Goal: Task Accomplishment & Management: Manage account settings

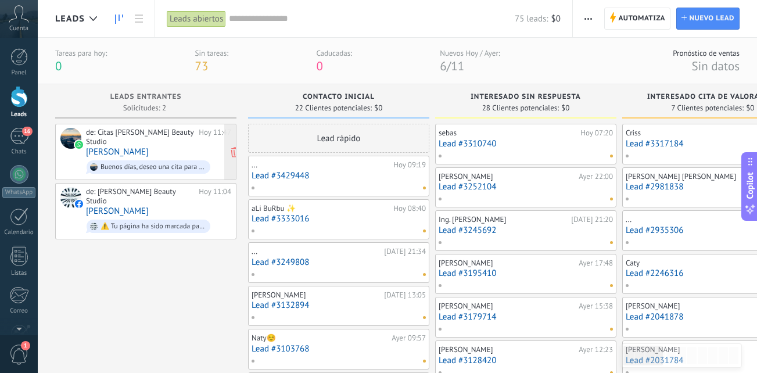
click at [164, 144] on div "de: Citas [PERSON_NAME] Beauty Studio" at bounding box center [140, 137] width 109 height 18
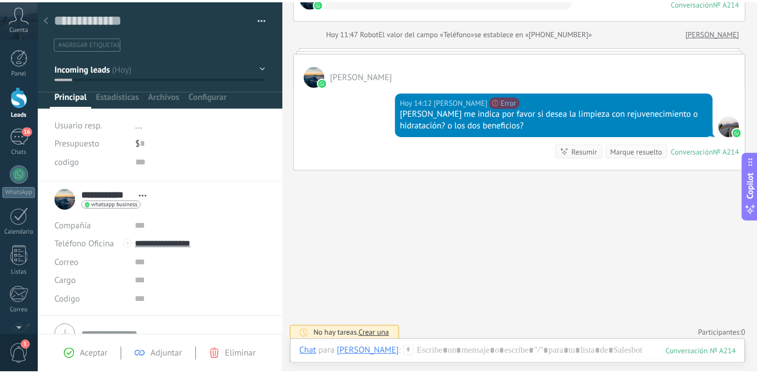
scroll to position [220, 0]
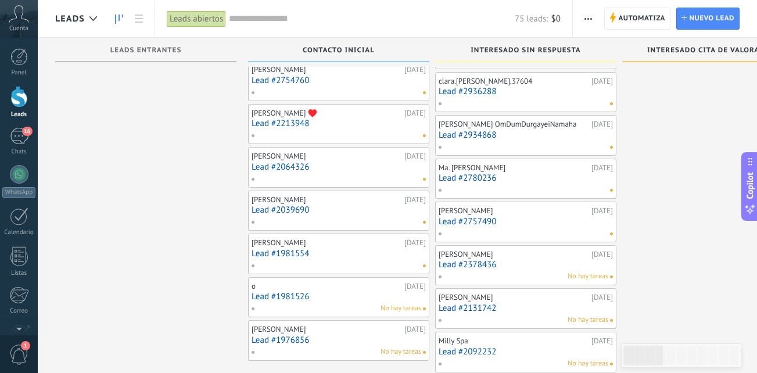
scroll to position [815, 0]
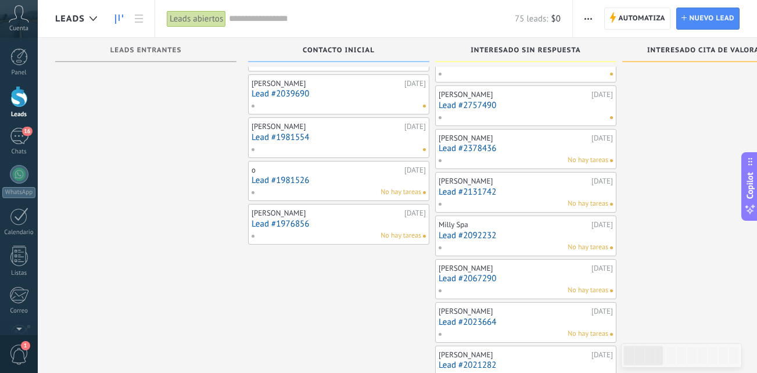
click at [320, 239] on div "No hay tareas" at bounding box center [336, 236] width 170 height 10
click at [328, 224] on link "Lead #1976856" at bounding box center [339, 224] width 174 height 10
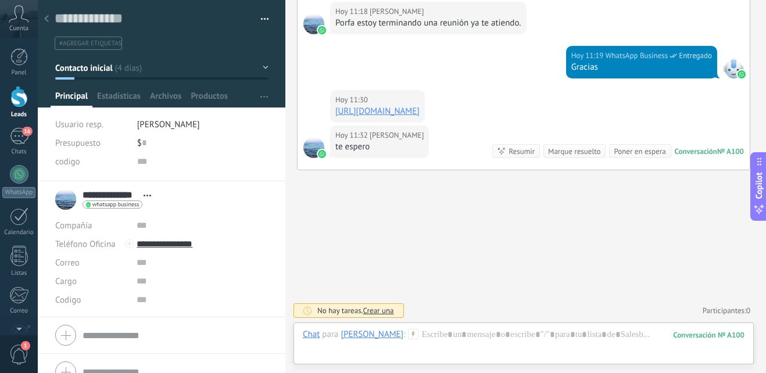
scroll to position [17, 0]
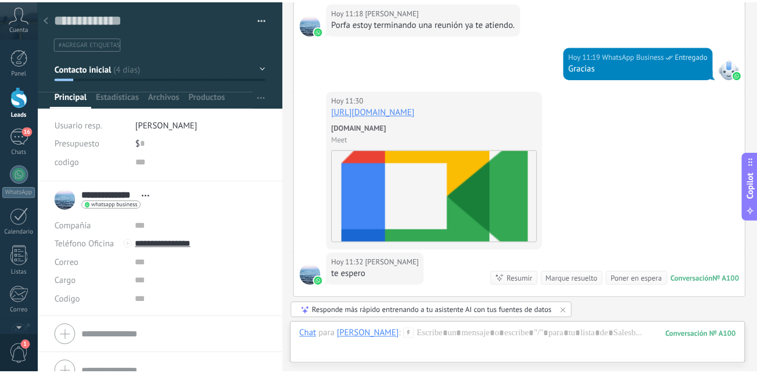
scroll to position [815, 0]
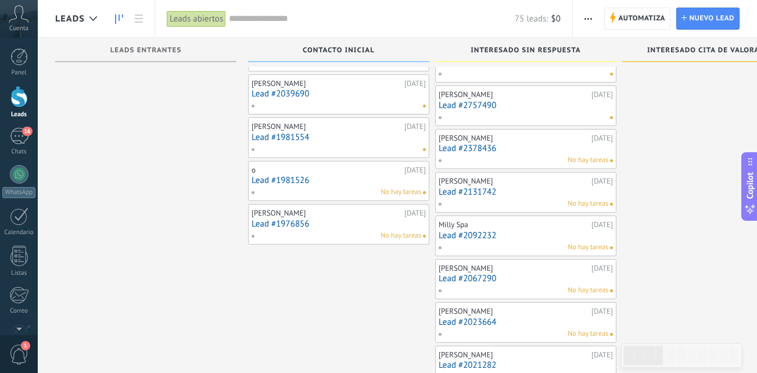
click at [347, 191] on div "No hay tareas" at bounding box center [336, 192] width 170 height 10
click at [335, 171] on div "o" at bounding box center [327, 170] width 150 height 9
click at [340, 178] on link "Lead #1981526" at bounding box center [339, 181] width 174 height 10
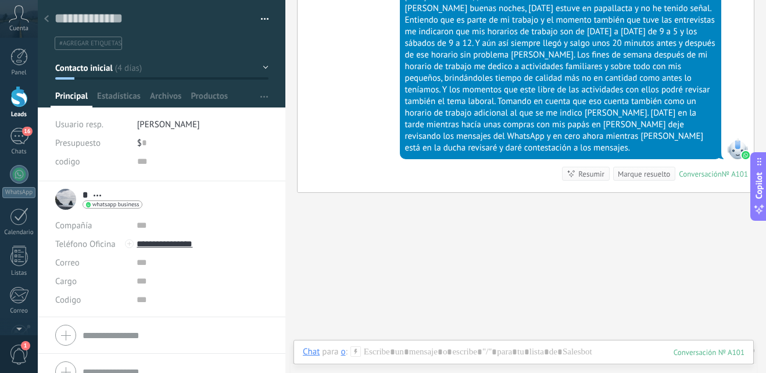
scroll to position [971, 0]
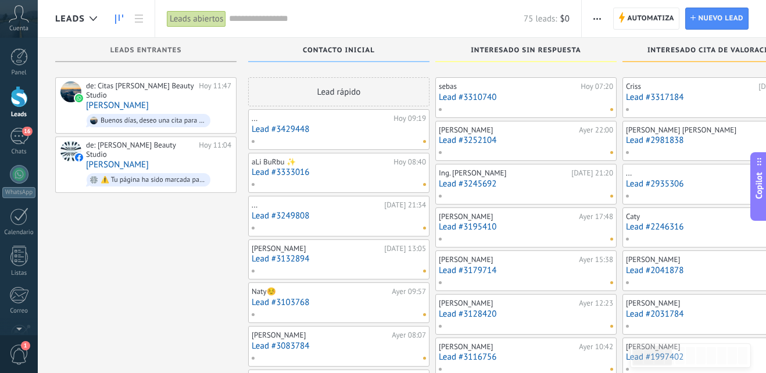
scroll to position [815, 0]
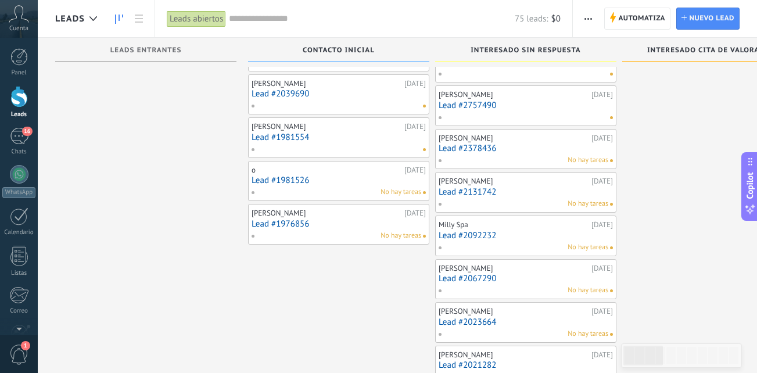
click at [325, 141] on link "Lead #1981554" at bounding box center [339, 137] width 174 height 10
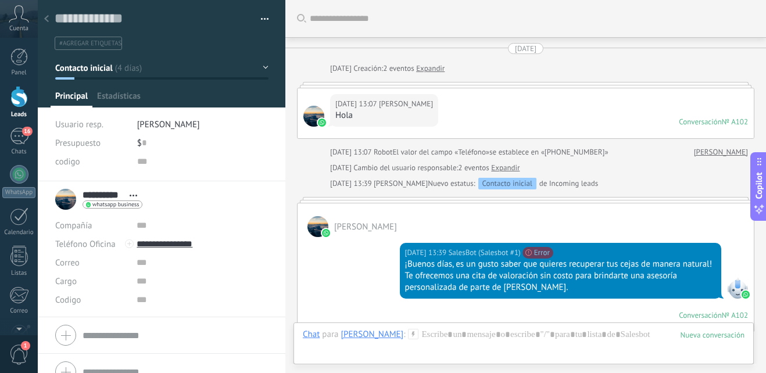
scroll to position [340, 0]
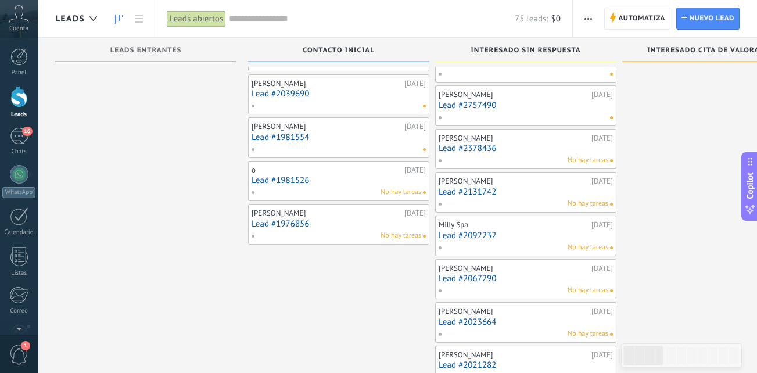
scroll to position [699, 0]
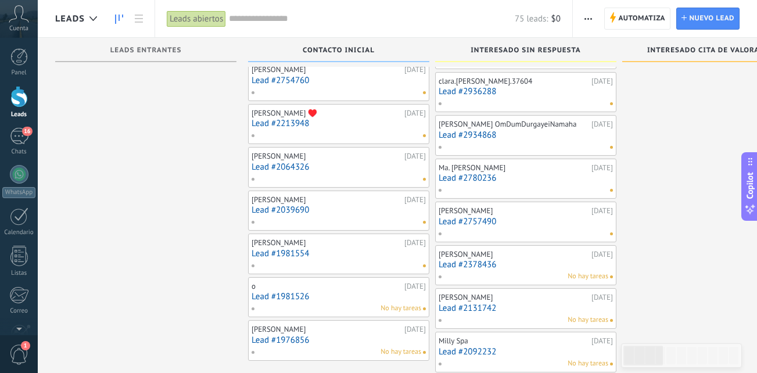
click at [307, 202] on div "[PERSON_NAME]" at bounding box center [327, 199] width 150 height 9
click at [320, 214] on link "Lead #2039690" at bounding box center [339, 210] width 174 height 10
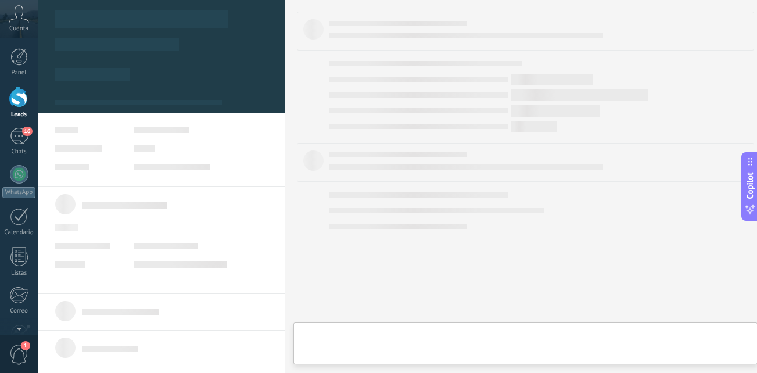
click at [320, 214] on link "Lead #2039690" at bounding box center [339, 210] width 174 height 10
type textarea "**********"
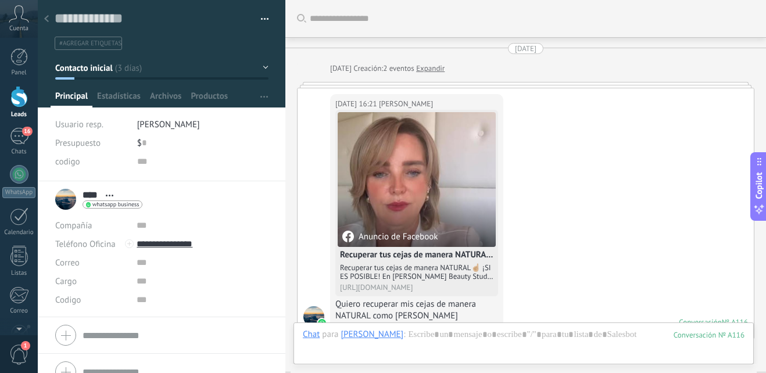
scroll to position [387, 0]
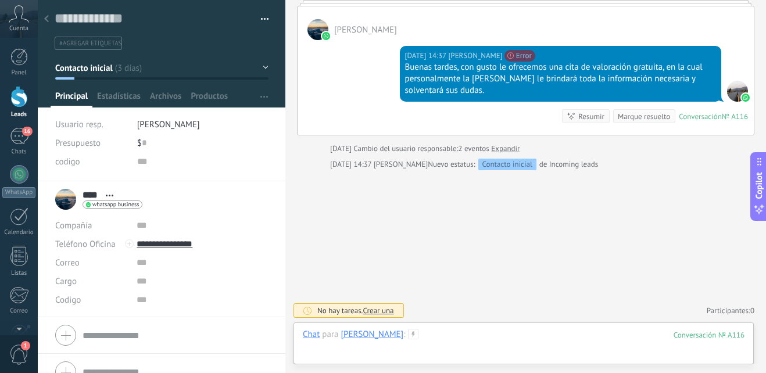
click at [425, 329] on div at bounding box center [524, 346] width 442 height 35
